Goal: Task Accomplishment & Management: Manage account settings

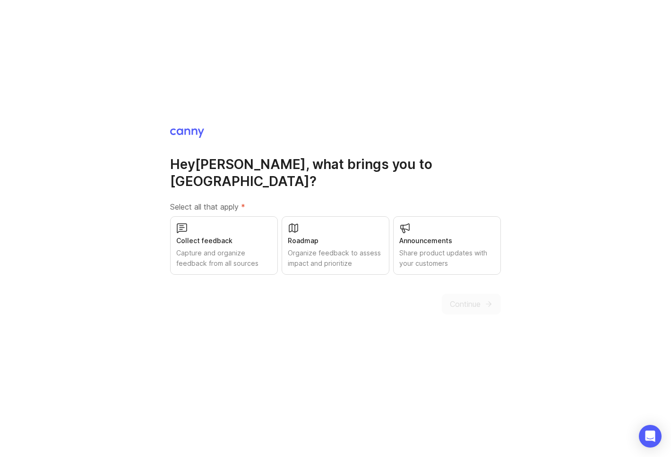
click at [415, 137] on div at bounding box center [335, 132] width 331 height 9
click at [423, 249] on div "Share product updates with your customers" at bounding box center [446, 258] width 95 height 21
click at [465, 309] on span "Continue" at bounding box center [465, 304] width 31 height 11
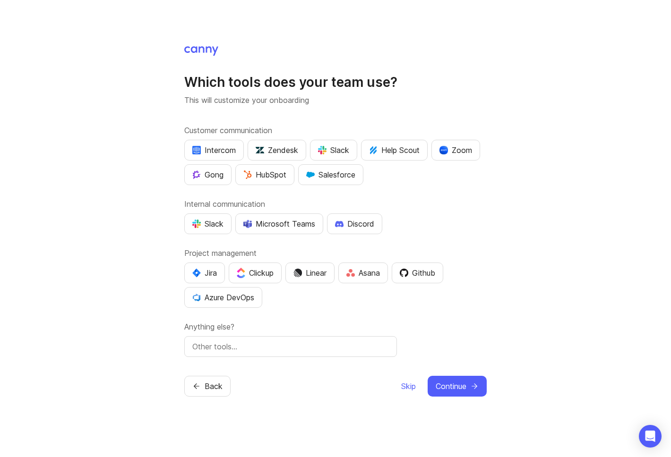
click at [408, 387] on span "Skip" at bounding box center [408, 386] width 15 height 11
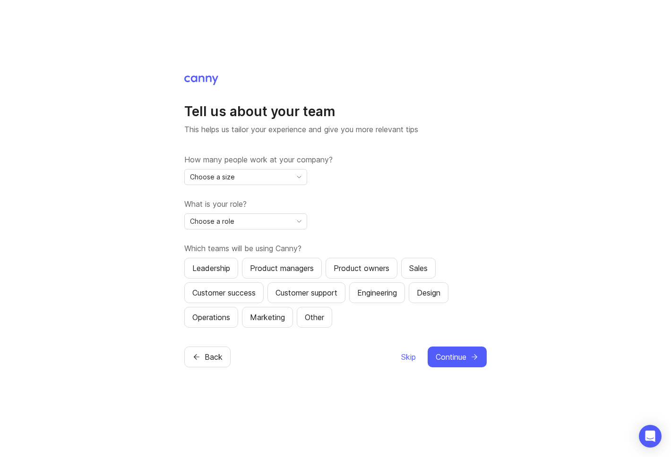
click at [406, 363] on span "Skip" at bounding box center [408, 357] width 15 height 11
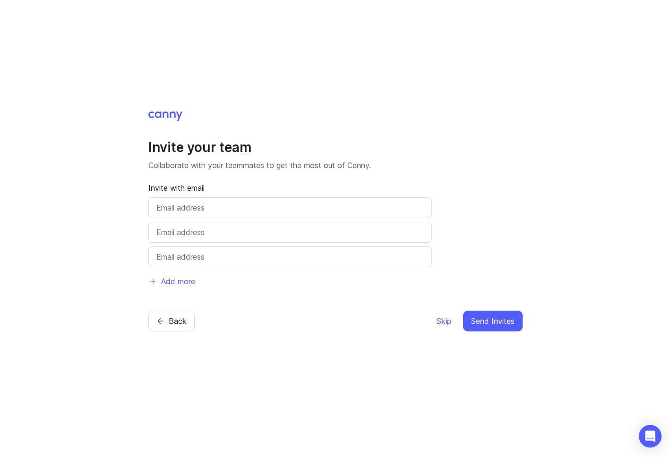
click at [444, 316] on span "Skip" at bounding box center [444, 321] width 15 height 11
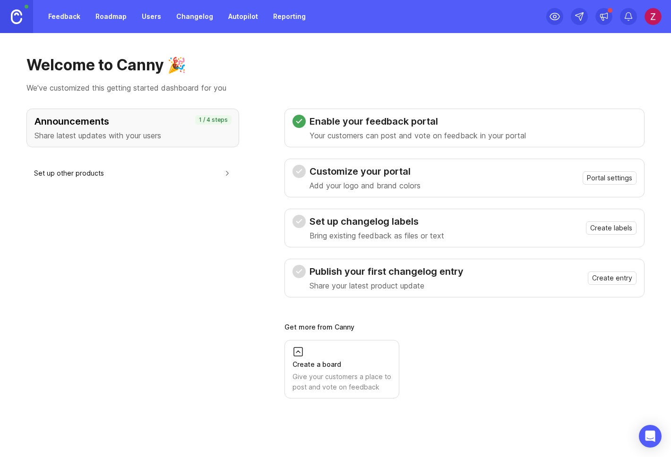
click at [651, 14] on img at bounding box center [652, 16] width 17 height 17
click at [603, 143] on div "Logout" at bounding box center [619, 137] width 94 height 15
